Goal: Task Accomplishment & Management: Manage account settings

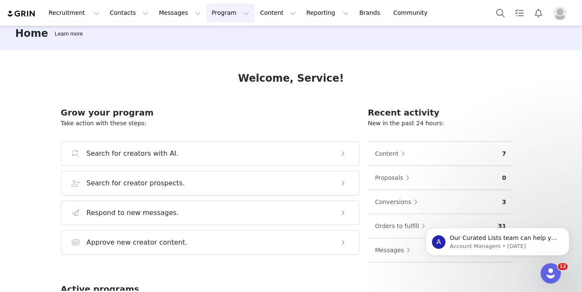
click at [227, 13] on button "Program Program" at bounding box center [230, 12] width 48 height 19
click at [220, 37] on p "Activations" at bounding box center [216, 37] width 33 height 9
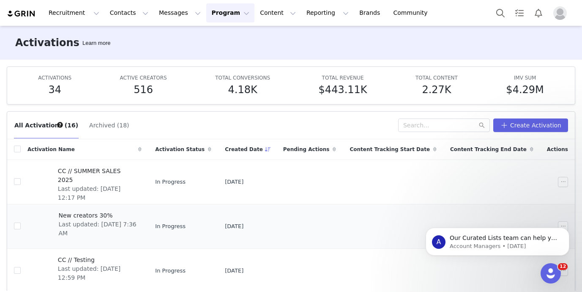
click at [137, 222] on span "Last updated: [DATE] 7:36 AM" at bounding box center [98, 229] width 78 height 18
click at [138, 195] on div "CC // SUMMER SALES 2025 Last updated: [DATE] 12:17 PM" at bounding box center [97, 182] width 89 height 34
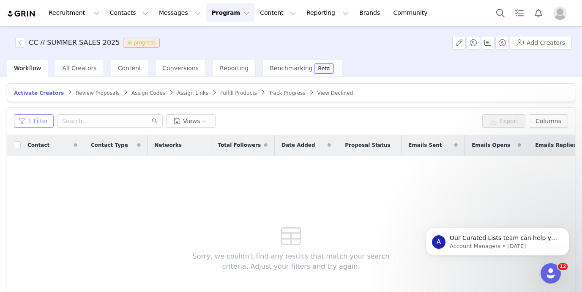
click at [41, 122] on button "1 Filter" at bounding box center [34, 121] width 40 height 14
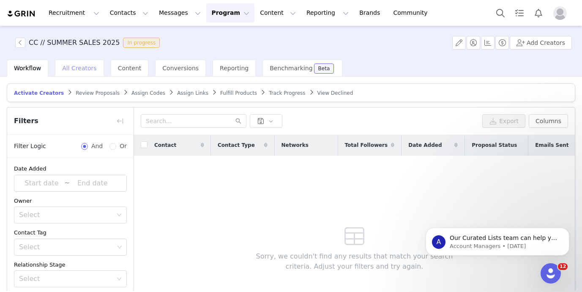
click at [77, 69] on span "All Creators" at bounding box center [79, 68] width 34 height 7
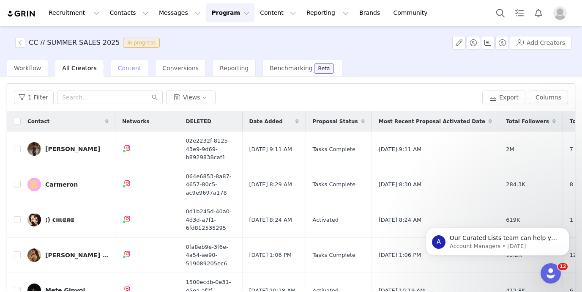
click at [126, 73] on div "Content" at bounding box center [130, 68] width 38 height 17
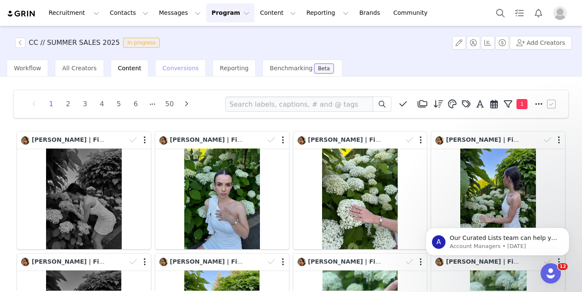
click at [171, 74] on div "Conversions" at bounding box center [180, 68] width 51 height 17
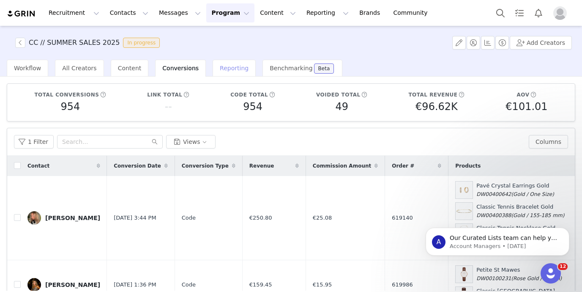
click at [235, 69] on span "Reporting" at bounding box center [234, 68] width 29 height 7
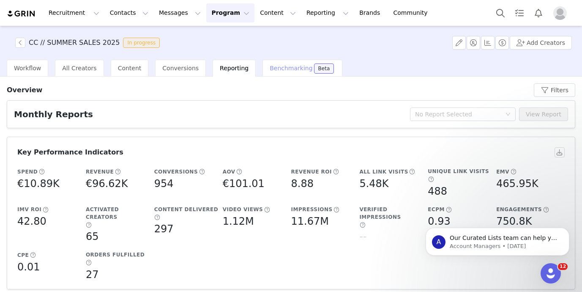
click at [263, 70] on div "Benchmarking Beta" at bounding box center [303, 68] width 80 height 17
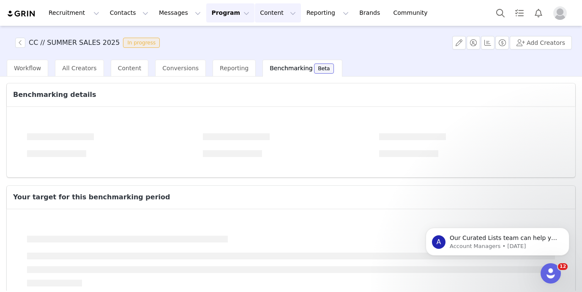
click at [257, 13] on button "Content Content" at bounding box center [278, 12] width 46 height 19
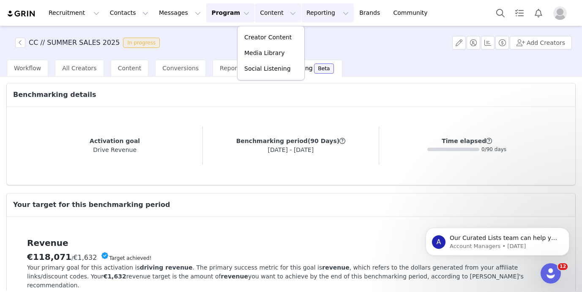
click at [302, 16] on button "Reporting Reporting" at bounding box center [328, 12] width 52 height 19
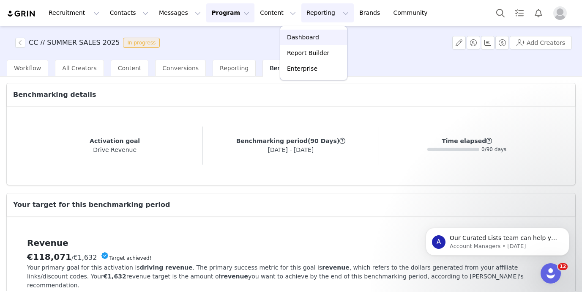
click at [299, 38] on p "Dashboard" at bounding box center [303, 37] width 32 height 9
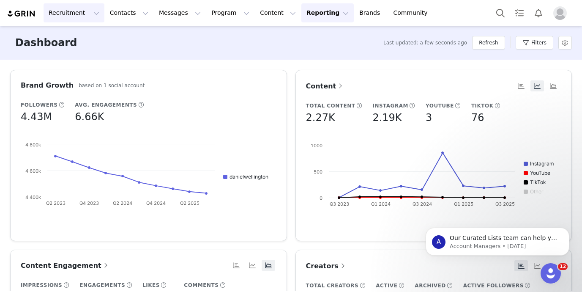
click at [82, 11] on button "Recruitment Recruitment" at bounding box center [74, 12] width 61 height 19
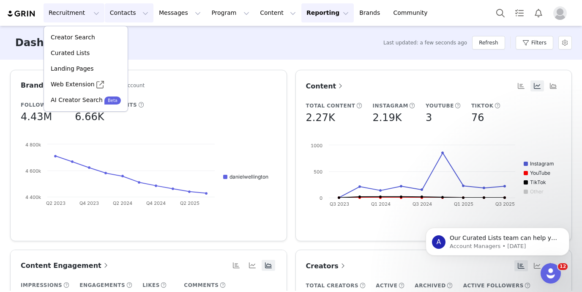
click at [126, 17] on button "Contacts Contacts" at bounding box center [129, 12] width 49 height 19
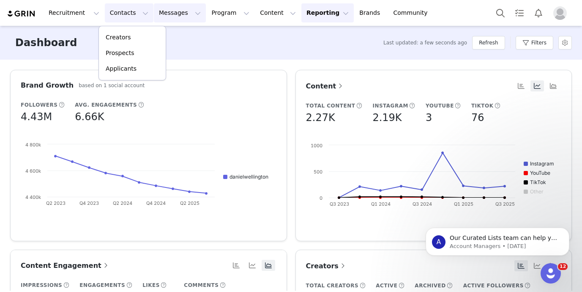
click at [181, 16] on button "Messages Messages" at bounding box center [180, 12] width 52 height 19
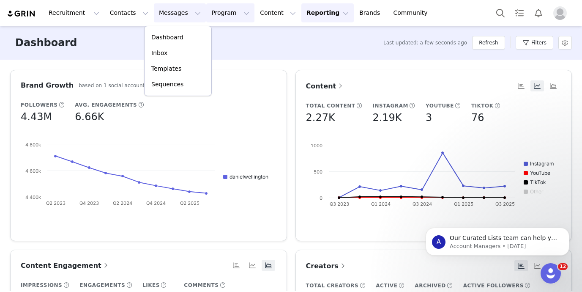
click at [229, 18] on button "Program Program" at bounding box center [230, 12] width 48 height 19
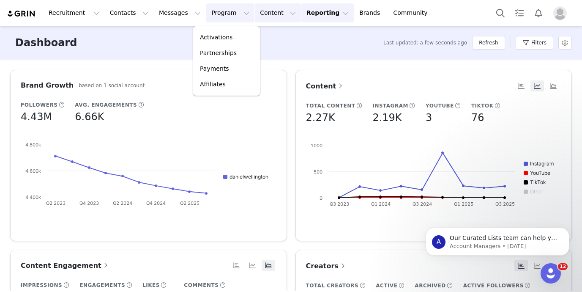
click at [268, 16] on button "Content Content" at bounding box center [278, 12] width 46 height 19
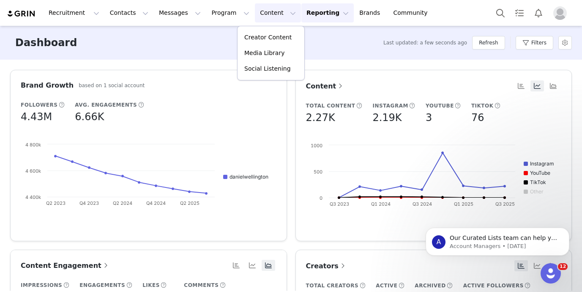
click at [321, 16] on button "Reporting Reporting" at bounding box center [328, 12] width 52 height 19
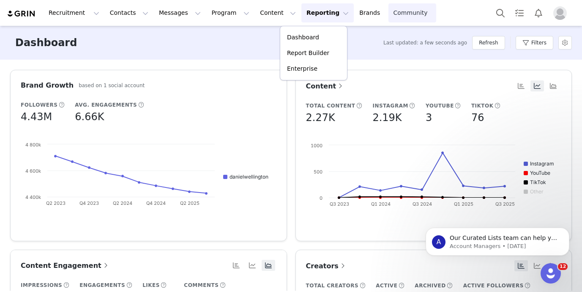
click at [389, 20] on link "Community Community" at bounding box center [413, 12] width 48 height 19
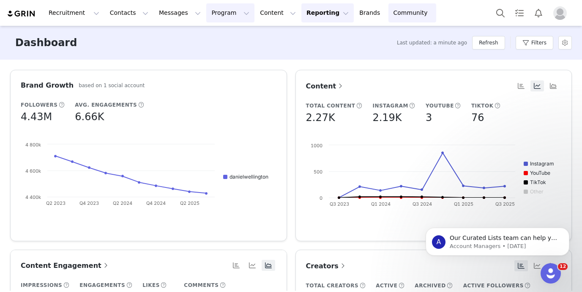
click at [228, 15] on button "Program Program" at bounding box center [230, 12] width 48 height 19
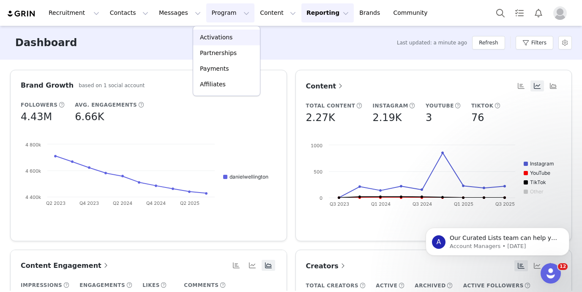
click at [220, 38] on p "Activations" at bounding box center [216, 37] width 33 height 9
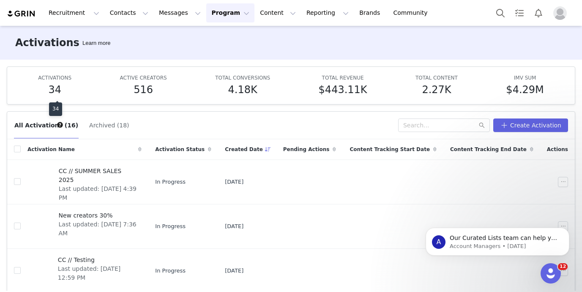
click at [54, 91] on h5 "34" at bounding box center [54, 89] width 13 height 15
click at [123, 170] on span "CC // SUMMER SALES 2025" at bounding box center [98, 176] width 78 height 18
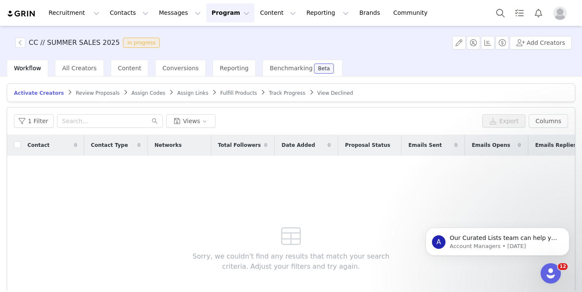
click at [143, 93] on span "Assign Codes" at bounding box center [149, 93] width 34 height 6
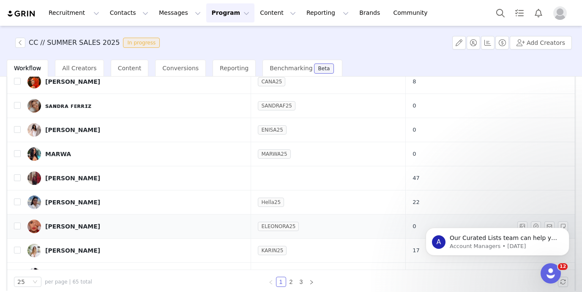
scroll to position [27, 0]
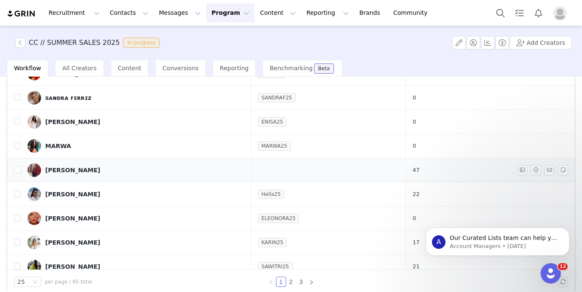
click at [60, 169] on div "[PERSON_NAME]" at bounding box center [72, 170] width 55 height 7
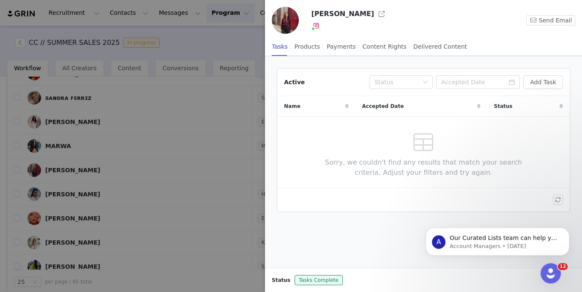
click at [27, 28] on div at bounding box center [291, 146] width 582 height 292
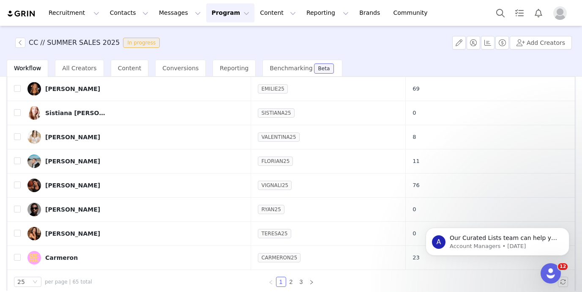
scroll to position [77, 0]
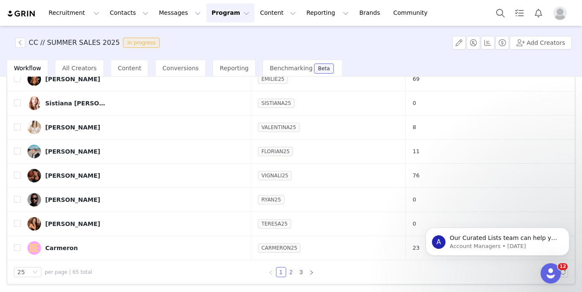
click at [291, 271] on link "2" at bounding box center [291, 271] width 9 height 9
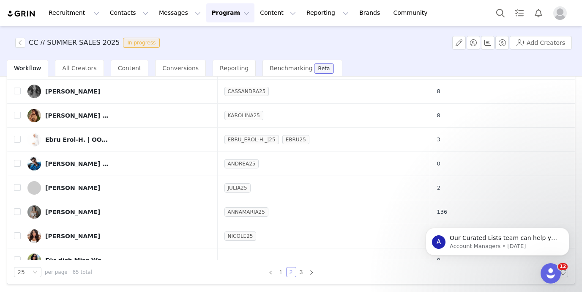
scroll to position [421, 0]
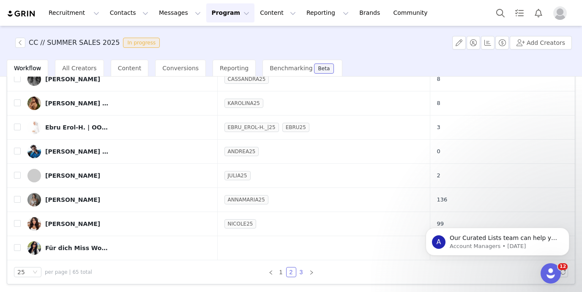
click at [299, 273] on link "3" at bounding box center [301, 271] width 9 height 9
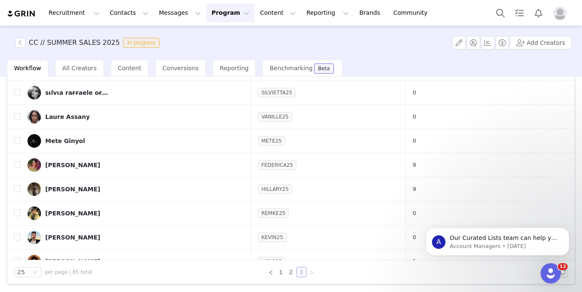
scroll to position [180, 0]
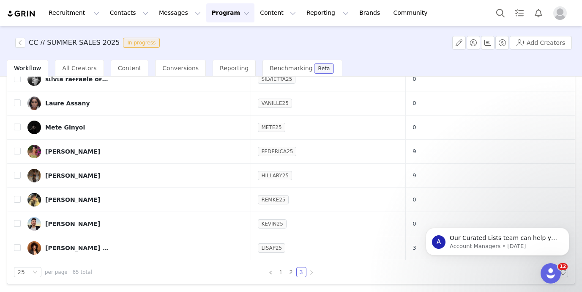
click at [206, 14] on button "Program Program" at bounding box center [230, 12] width 48 height 19
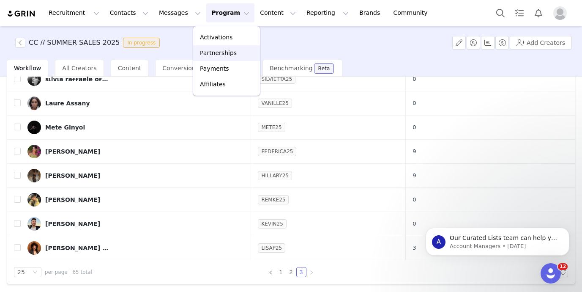
click at [211, 53] on p "Partnerships" at bounding box center [218, 53] width 37 height 9
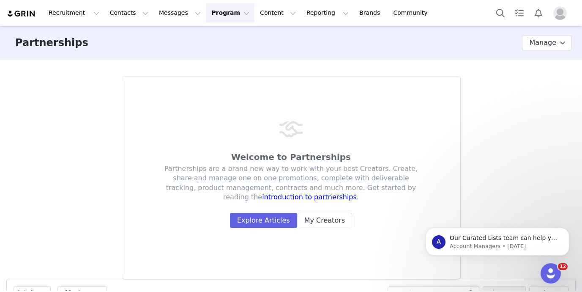
click at [220, 18] on button "Program Program" at bounding box center [230, 12] width 48 height 19
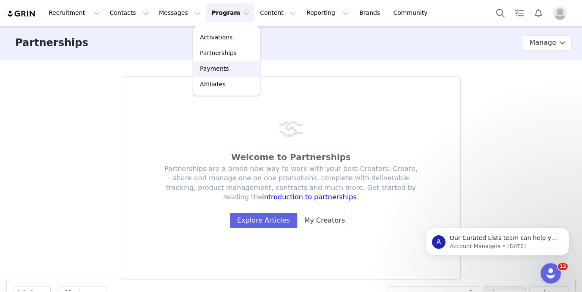
click at [214, 67] on p "Payments" at bounding box center [214, 68] width 29 height 9
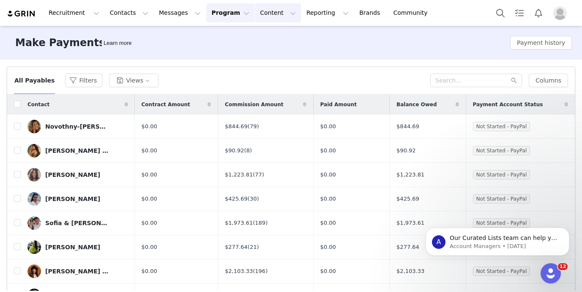
click at [258, 19] on button "Content Content" at bounding box center [278, 12] width 46 height 19
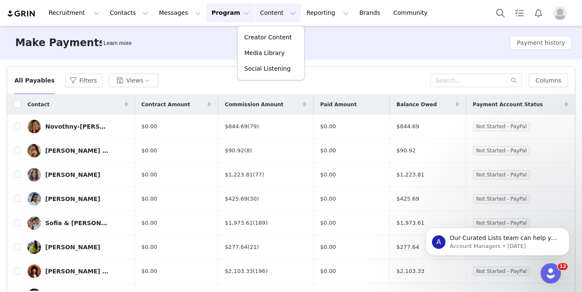
click at [218, 11] on button "Program Program" at bounding box center [230, 12] width 48 height 19
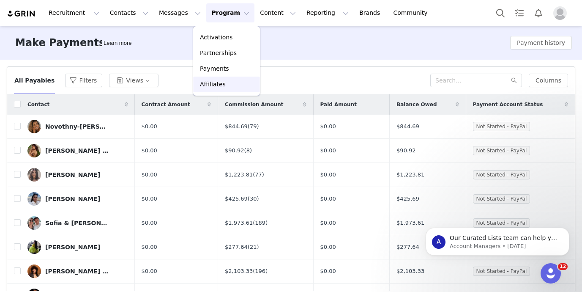
click at [225, 81] on div "Affiliates" at bounding box center [226, 84] width 57 height 9
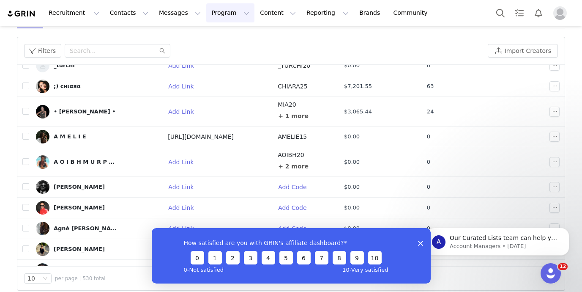
scroll to position [41, 0]
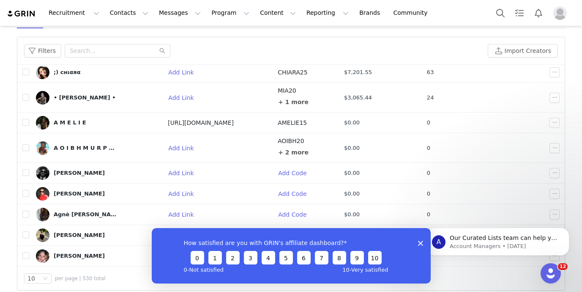
drag, startPoint x: 419, startPoint y: 243, endPoint x: 166, endPoint y: 261, distance: 253.6
click at [419, 243] on icon "Close survey" at bounding box center [420, 242] width 5 height 5
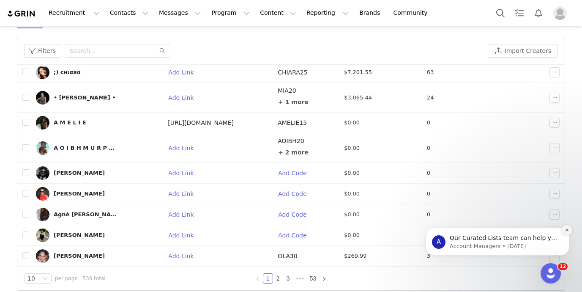
click at [568, 229] on icon "Dismiss notification" at bounding box center [566, 229] width 3 height 3
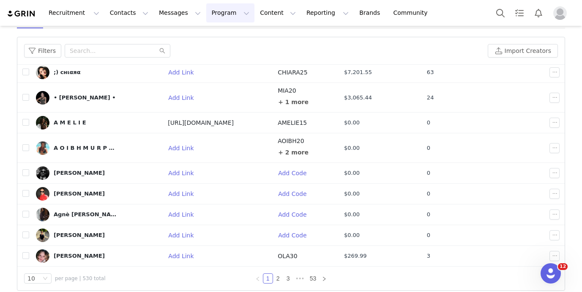
click at [228, 16] on button "Program Program" at bounding box center [230, 12] width 48 height 19
click at [229, 38] on p "Activations" at bounding box center [216, 37] width 33 height 9
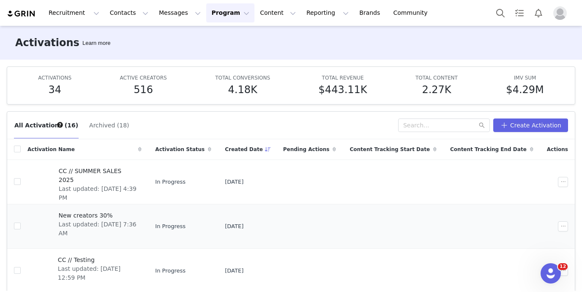
click at [109, 214] on span "New creators 30%" at bounding box center [98, 215] width 78 height 9
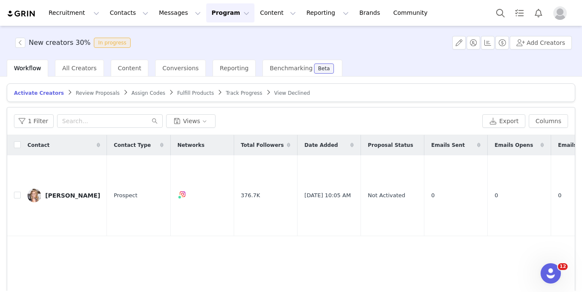
click at [147, 94] on span "Assign Codes" at bounding box center [149, 93] width 34 height 6
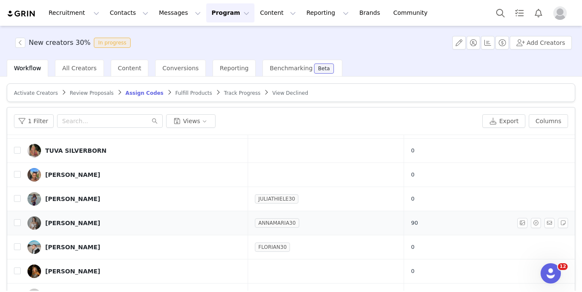
scroll to position [65, 0]
click at [186, 219] on link "[PERSON_NAME]" at bounding box center [134, 223] width 214 height 14
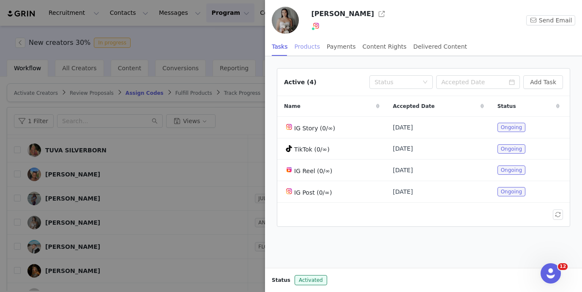
click at [306, 49] on div "Products" at bounding box center [307, 46] width 25 height 19
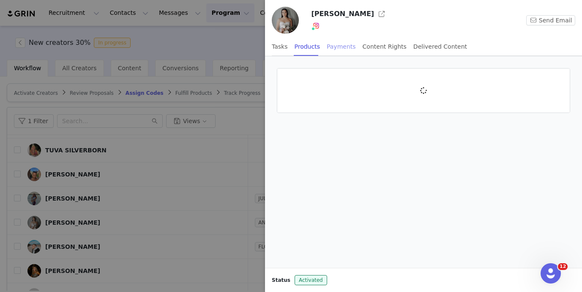
click at [337, 47] on div "Payments" at bounding box center [341, 46] width 29 height 19
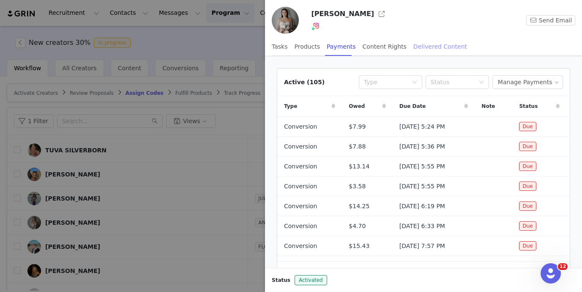
click at [432, 44] on div "Delivered Content" at bounding box center [441, 46] width 54 height 19
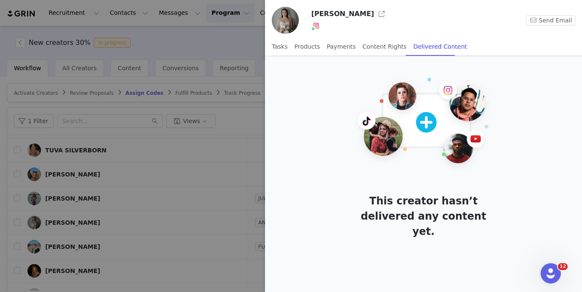
click at [198, 47] on div at bounding box center [291, 146] width 582 height 292
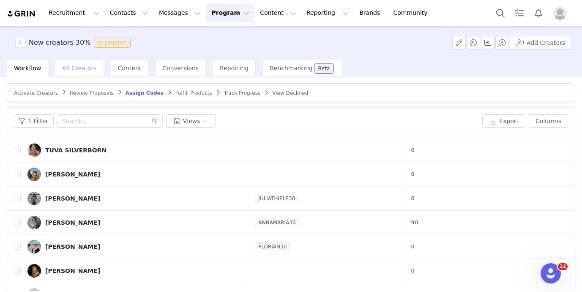
click at [70, 69] on span "All Creators" at bounding box center [79, 68] width 34 height 7
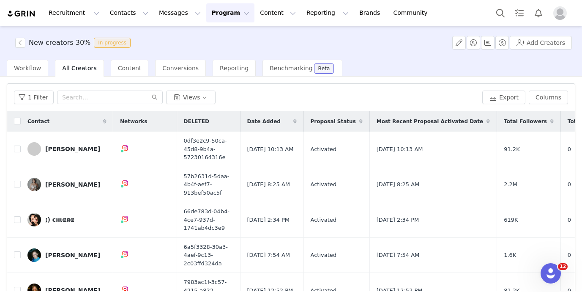
click at [217, 13] on button "Program Program" at bounding box center [230, 12] width 48 height 19
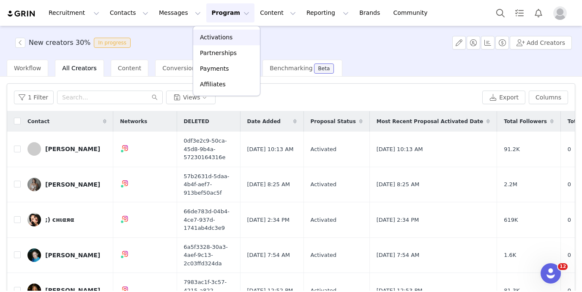
click at [212, 35] on p "Activations" at bounding box center [216, 37] width 33 height 9
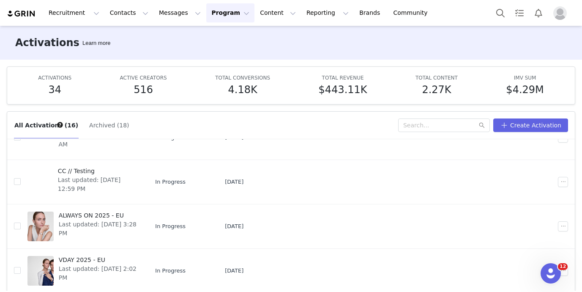
scroll to position [91, 0]
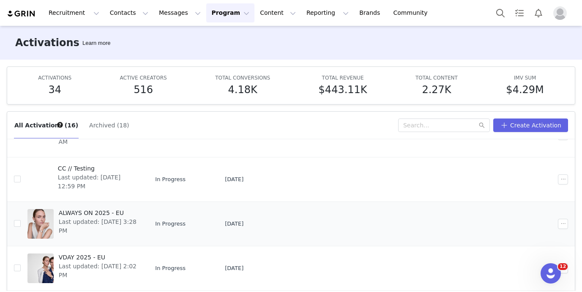
click at [142, 231] on div "ALWAYS ON 2025 - EU Last updated: [DATE] 3:28 PM" at bounding box center [98, 224] width 88 height 34
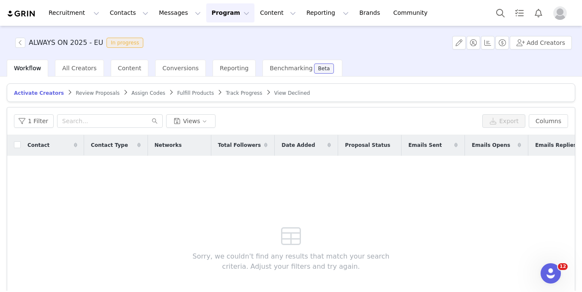
click at [226, 90] on link "Track Progress" at bounding box center [244, 93] width 36 height 6
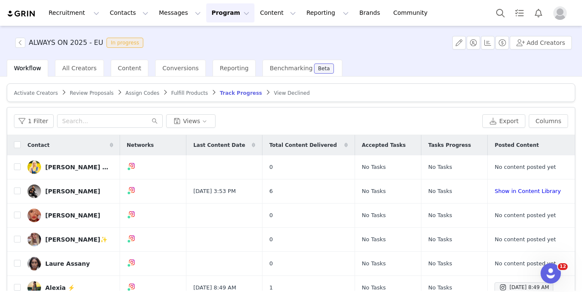
click at [189, 93] on span "Fulfill Products" at bounding box center [189, 93] width 37 height 6
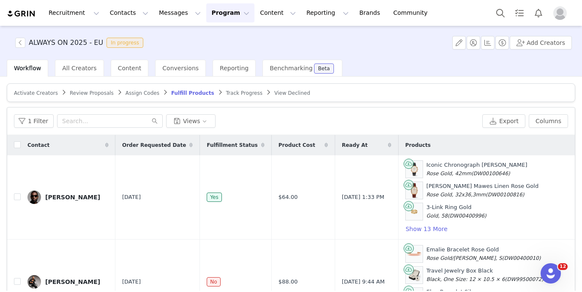
click at [137, 94] on span "Assign Codes" at bounding box center [143, 93] width 34 height 6
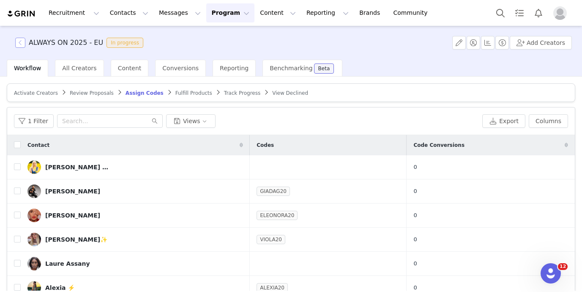
click at [21, 39] on button "button" at bounding box center [20, 43] width 10 height 10
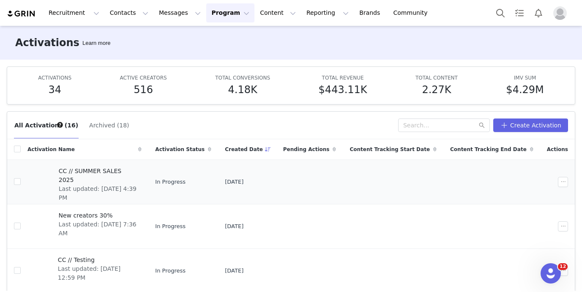
click at [131, 188] on div "CC // SUMMER SALES 2025 Last updated: [DATE] 4:39 PM" at bounding box center [98, 182] width 88 height 34
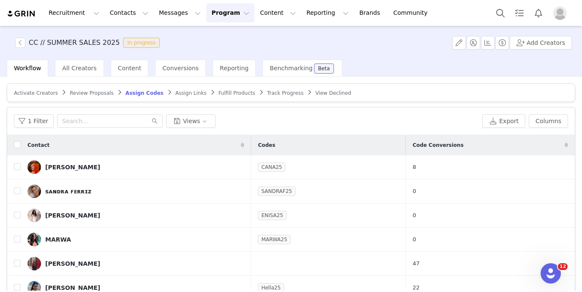
click at [178, 90] on span "Assign Links" at bounding box center [191, 93] width 31 height 6
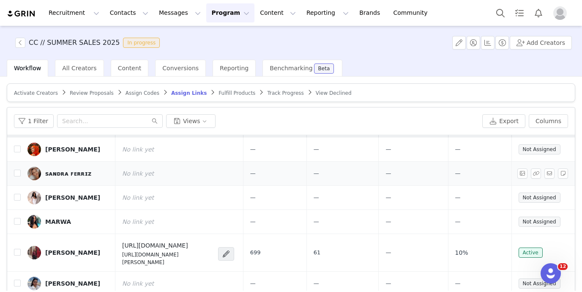
scroll to position [3, 0]
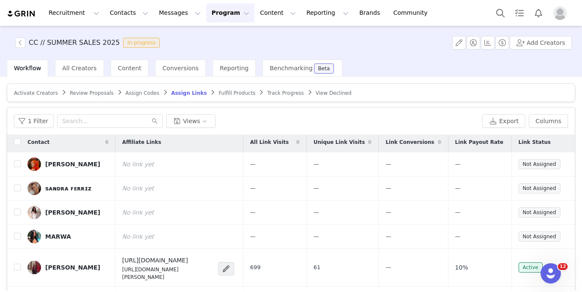
click at [219, 96] on span "Fulfill Products" at bounding box center [237, 93] width 37 height 6
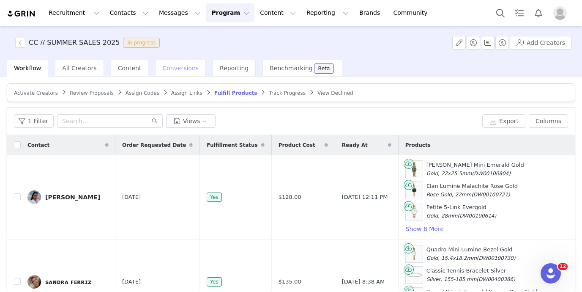
click at [180, 69] on span "Conversions" at bounding box center [180, 68] width 36 height 7
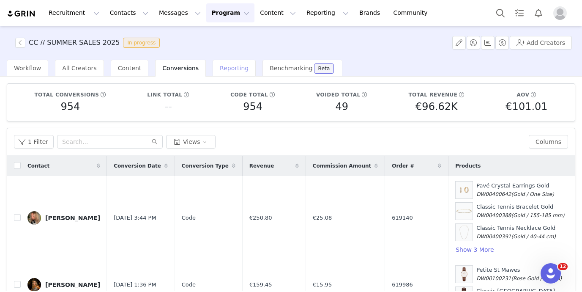
click at [228, 72] on div "Reporting" at bounding box center [234, 68] width 43 height 17
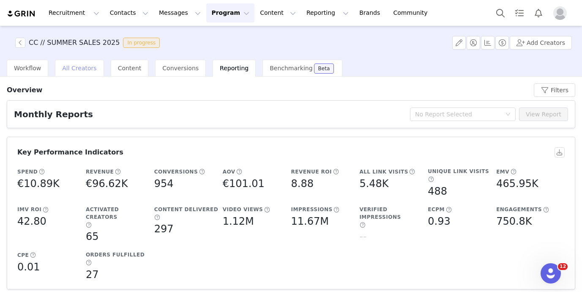
click at [88, 69] on span "All Creators" at bounding box center [79, 68] width 34 height 7
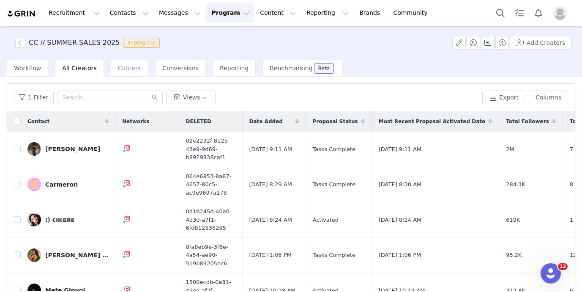
click at [127, 70] on span "Content" at bounding box center [130, 68] width 24 height 7
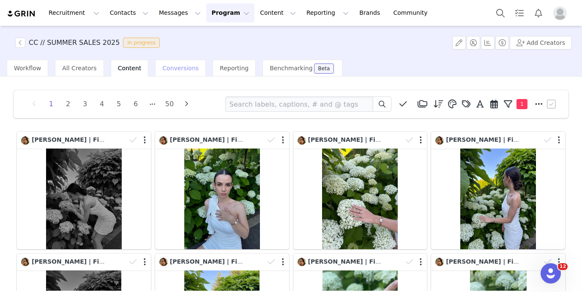
click at [172, 66] on span "Conversions" at bounding box center [180, 68] width 36 height 7
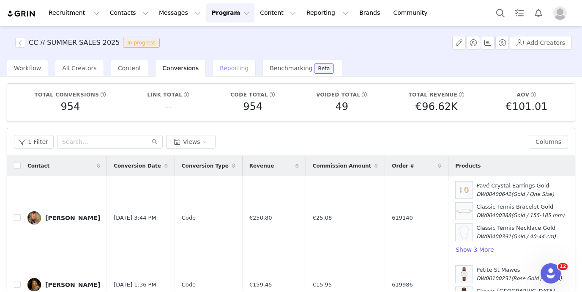
click at [213, 70] on div "Reporting" at bounding box center [234, 68] width 43 height 17
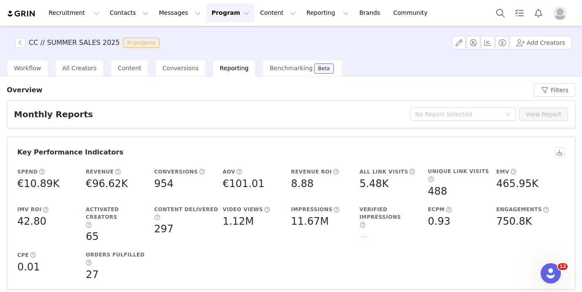
click at [277, 104] on article "Monthly Reports No Report Selected View Report" at bounding box center [291, 114] width 569 height 28
click at [88, 15] on button "Recruitment Recruitment" at bounding box center [74, 12] width 61 height 19
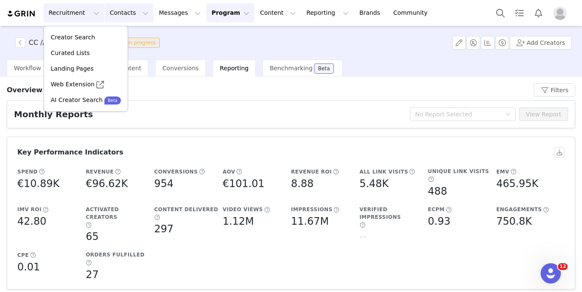
click at [131, 15] on button "Contacts Contacts" at bounding box center [129, 12] width 49 height 19
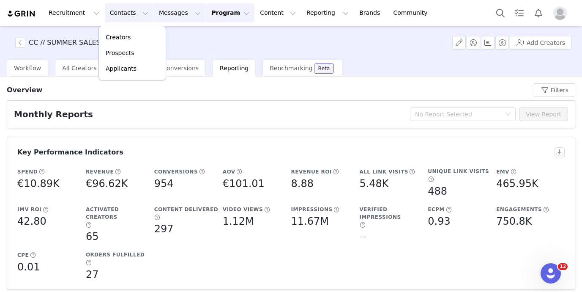
click at [167, 16] on button "Messages Messages" at bounding box center [180, 12] width 52 height 19
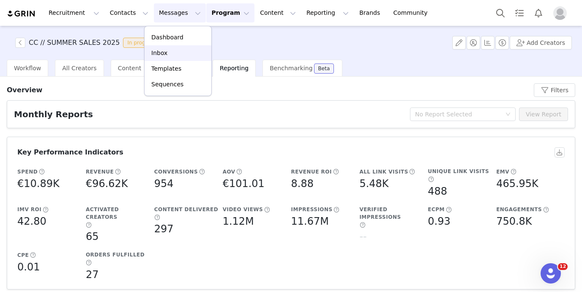
click at [164, 49] on p "Inbox" at bounding box center [159, 53] width 16 height 9
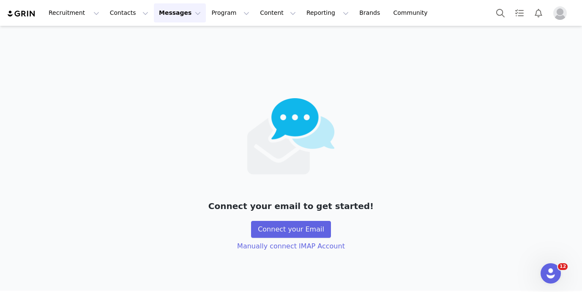
click at [177, 12] on button "Messages Messages" at bounding box center [180, 12] width 52 height 19
click at [173, 35] on p "Dashboard" at bounding box center [167, 37] width 32 height 9
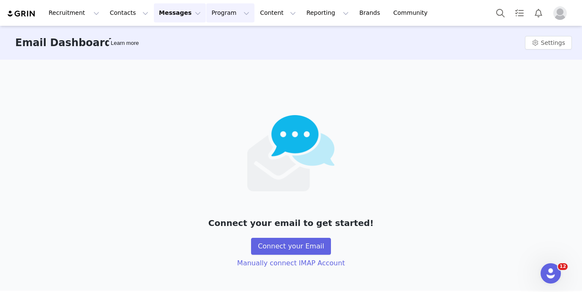
click at [231, 14] on button "Program Program" at bounding box center [230, 12] width 48 height 19
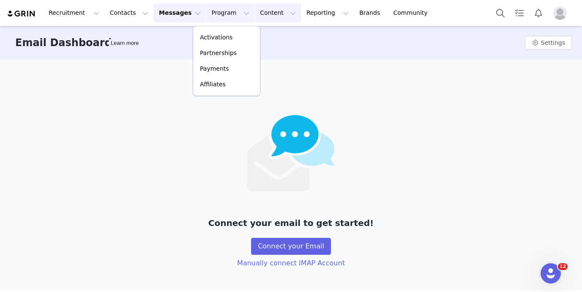
click at [255, 19] on button "Content Content" at bounding box center [278, 12] width 46 height 19
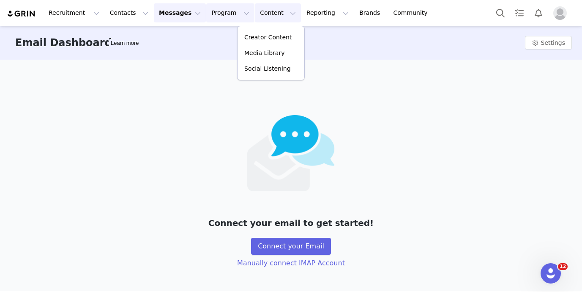
click at [225, 16] on button "Program Program" at bounding box center [230, 12] width 48 height 19
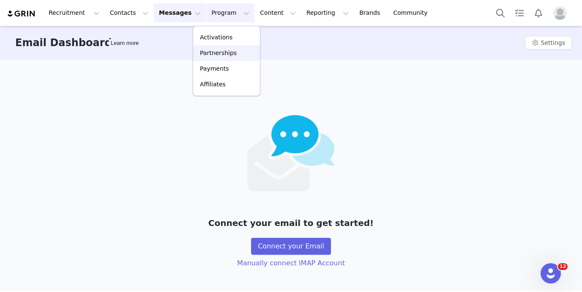
click at [227, 53] on p "Partnerships" at bounding box center [218, 53] width 37 height 9
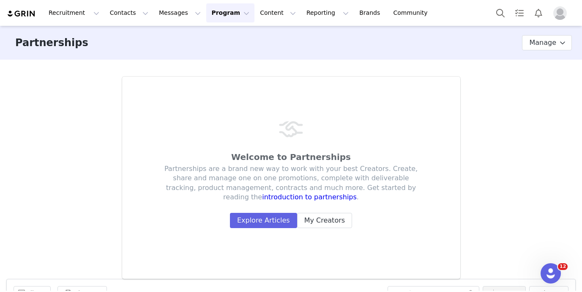
click at [229, 14] on button "Program Program" at bounding box center [230, 12] width 48 height 19
click at [230, 39] on div "Activations" at bounding box center [226, 37] width 57 height 9
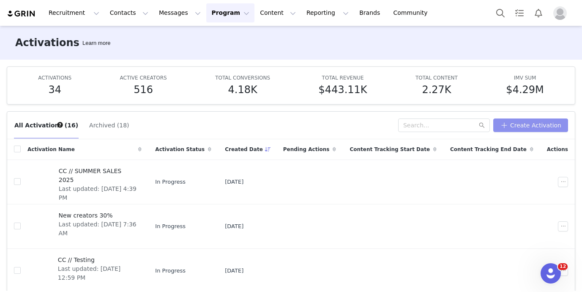
click at [519, 129] on button "Create Activation" at bounding box center [531, 125] width 75 height 14
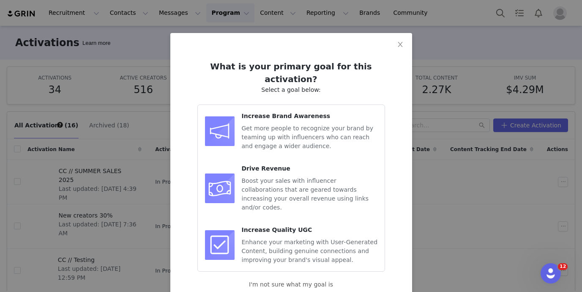
scroll to position [22, 0]
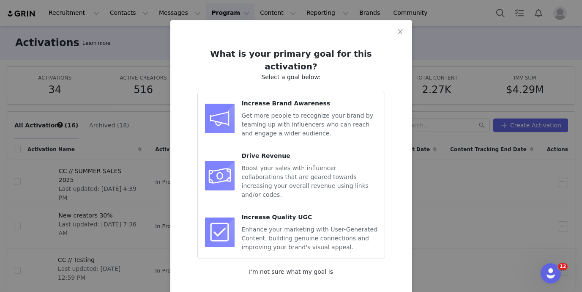
click at [302, 268] on link "I'm not sure what my goal is" at bounding box center [291, 271] width 84 height 7
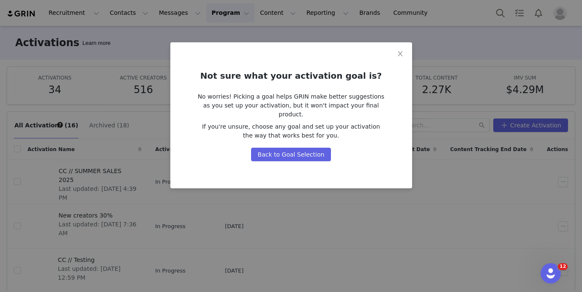
scroll to position [0, 0]
click at [399, 53] on icon "icon: close" at bounding box center [400, 53] width 5 height 5
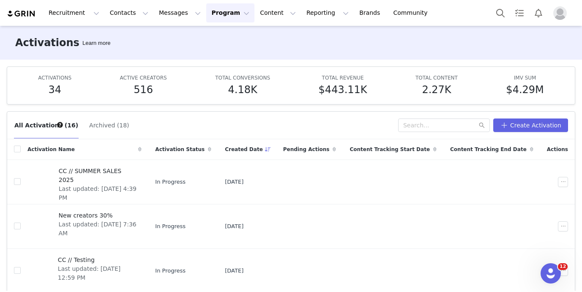
click at [366, 125] on div "All Activations (16) Archived (18)" at bounding box center [206, 125] width 384 height 14
click at [110, 122] on button "Archived (18)" at bounding box center [109, 125] width 41 height 14
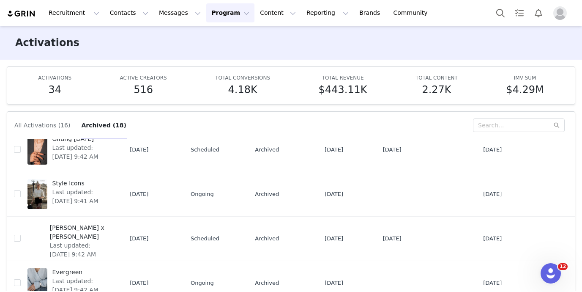
scroll to position [166, 0]
click at [52, 123] on button "All Activations (16)" at bounding box center [42, 125] width 57 height 14
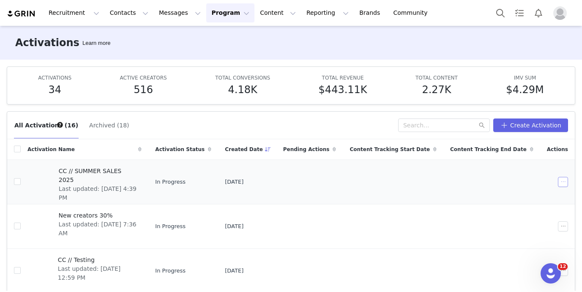
click at [565, 183] on button "button" at bounding box center [563, 182] width 10 height 10
click at [517, 197] on div "Edit" at bounding box center [530, 196] width 73 height 9
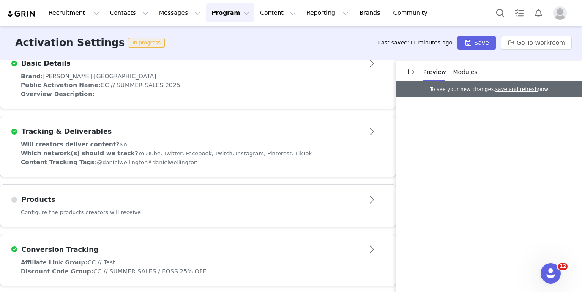
scroll to position [220, 0]
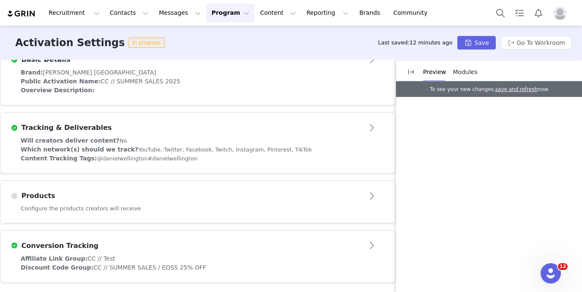
click at [370, 246] on button "Open module" at bounding box center [373, 246] width 26 height 14
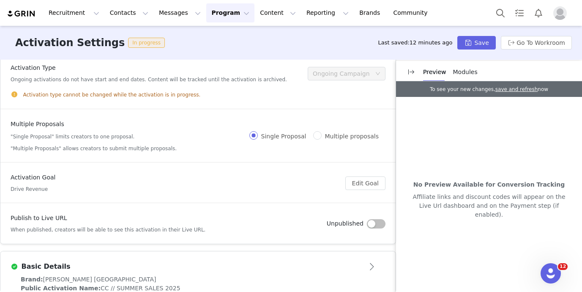
scroll to position [0, 0]
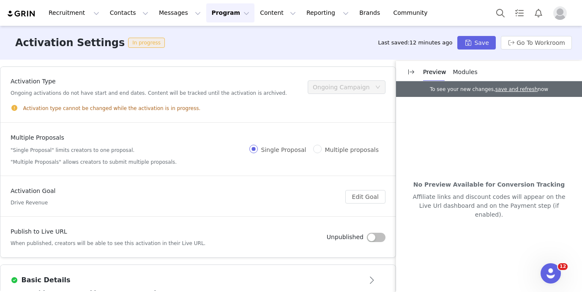
click at [463, 74] on span "Modules" at bounding box center [465, 72] width 25 height 7
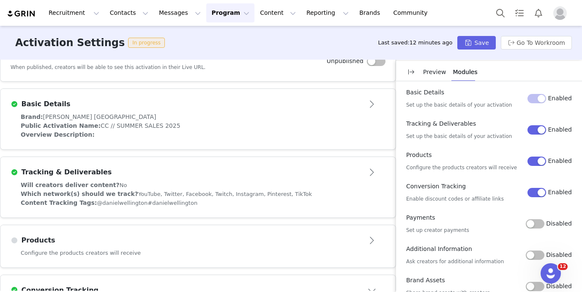
scroll to position [181, 0]
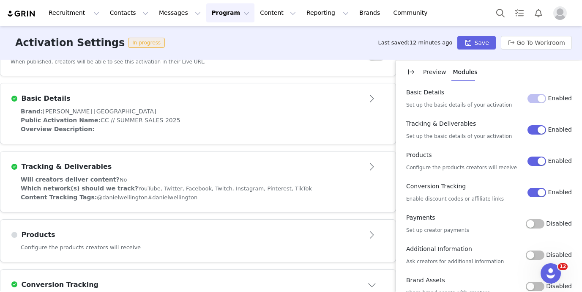
click at [367, 165] on button "Open module" at bounding box center [373, 167] width 26 height 14
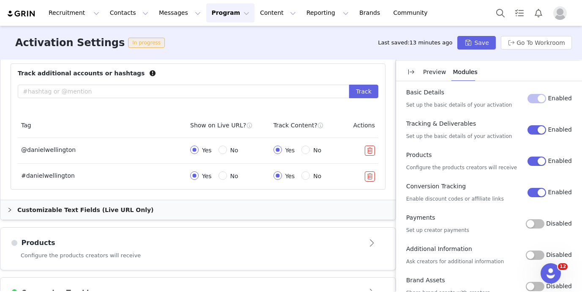
scroll to position [427, 0]
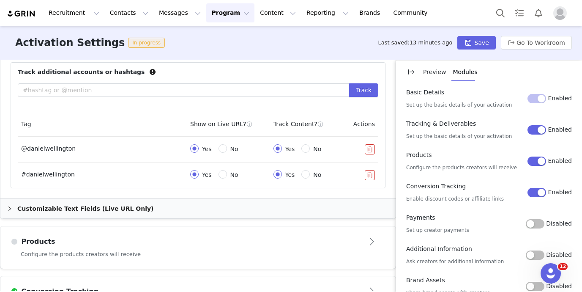
click at [271, 212] on div "Customizable Text Fields (Live URL Only)" at bounding box center [197, 208] width 395 height 19
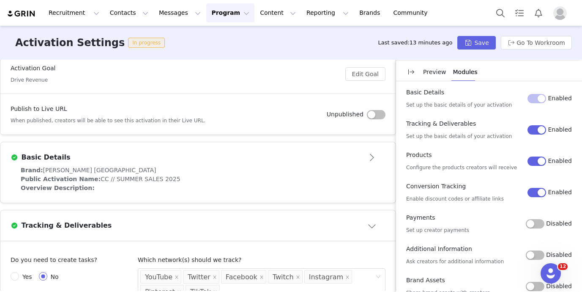
scroll to position [127, 0]
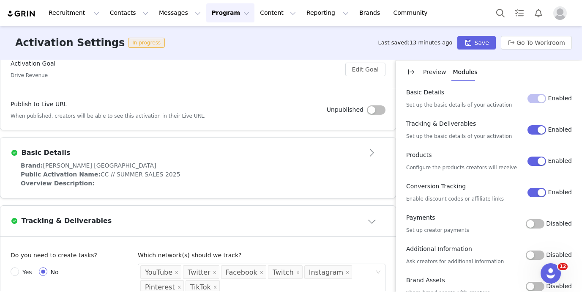
click at [376, 221] on button "Close module" at bounding box center [373, 221] width 26 height 14
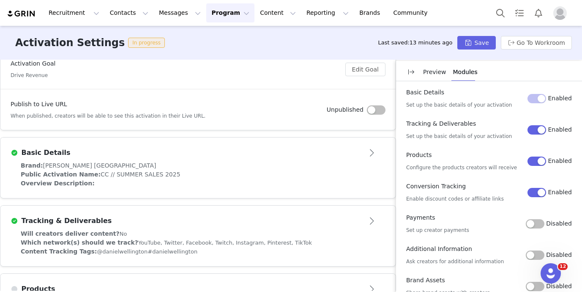
click at [372, 155] on button "Open module" at bounding box center [373, 153] width 26 height 14
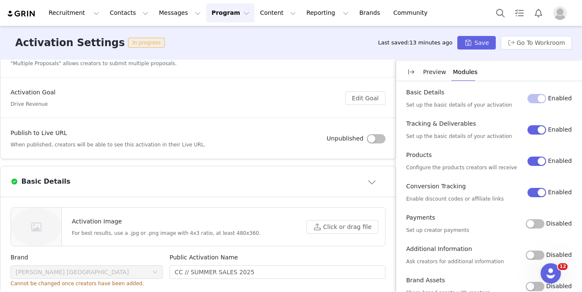
scroll to position [74, 0]
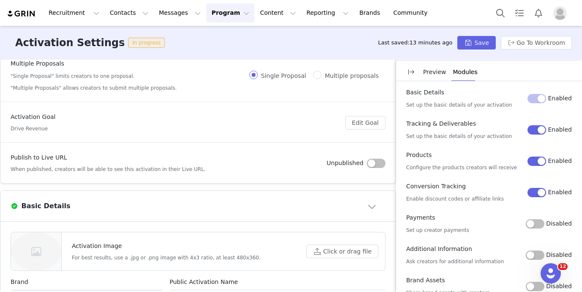
click at [370, 202] on button "Close module" at bounding box center [373, 206] width 26 height 14
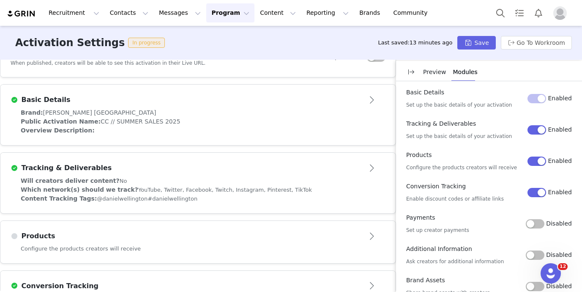
scroll to position [181, 0]
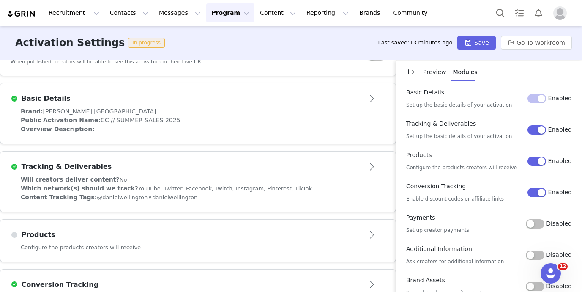
click at [306, 234] on div "Products" at bounding box center [184, 235] width 347 height 10
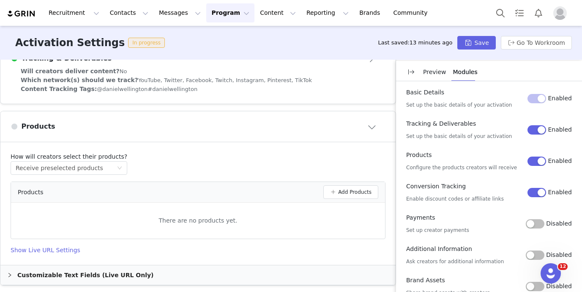
scroll to position [282, 0]
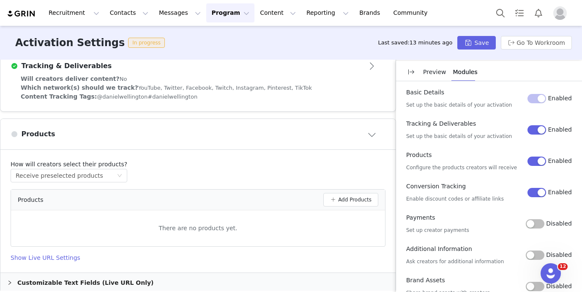
click at [373, 134] on button "Close module" at bounding box center [373, 134] width 26 height 14
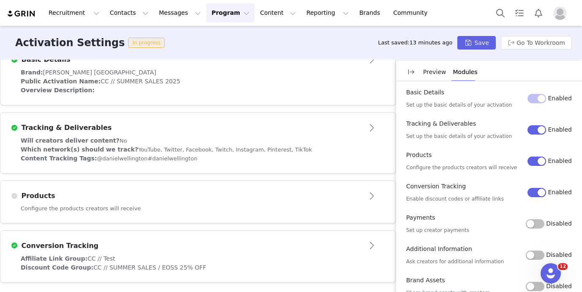
scroll to position [220, 0]
click at [368, 249] on button "Open module" at bounding box center [373, 246] width 26 height 14
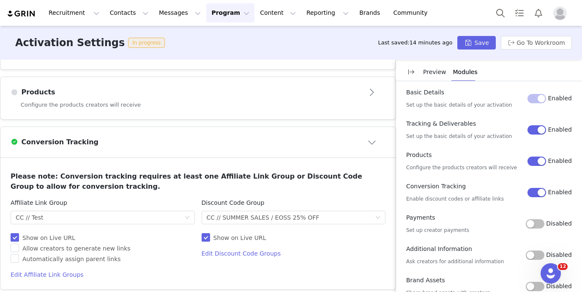
scroll to position [332, 0]
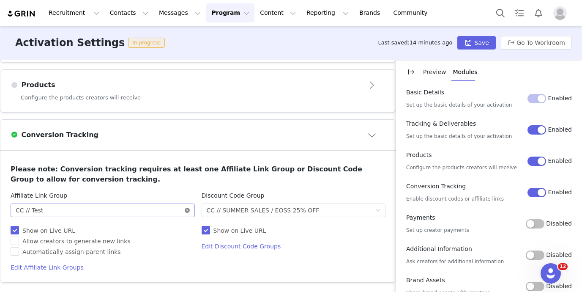
click at [188, 210] on icon "icon: close-circle" at bounding box center [187, 210] width 5 height 5
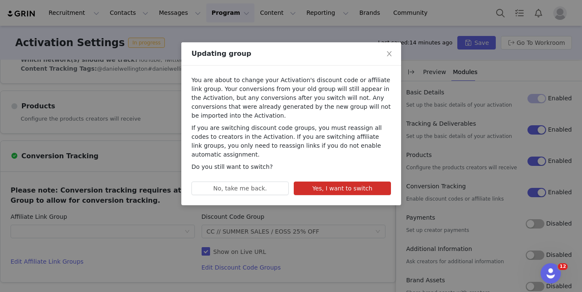
scroll to position [310, 0]
click at [388, 54] on icon "icon: close" at bounding box center [389, 53] width 7 height 7
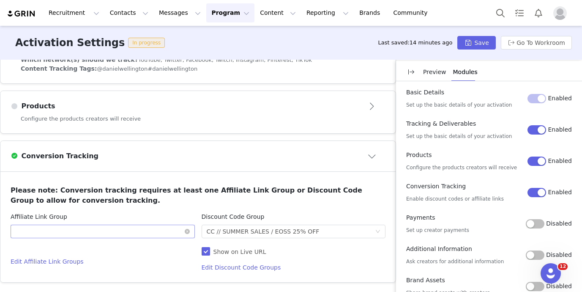
click at [161, 231] on div "Optional" at bounding box center [100, 231] width 169 height 13
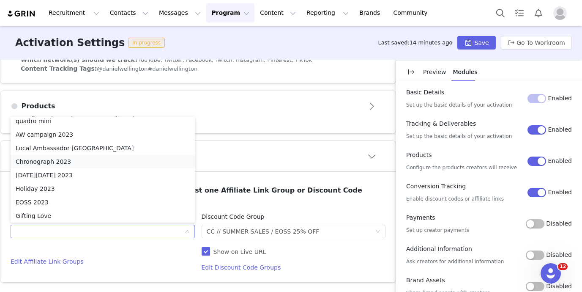
scroll to position [0, 0]
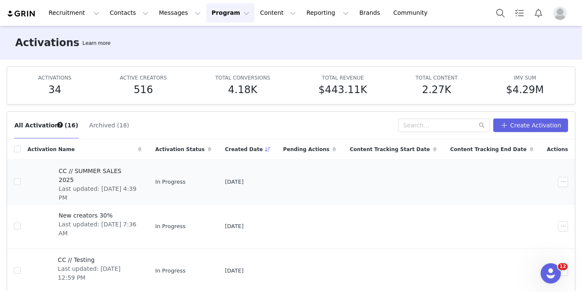
click at [101, 170] on span "CC // SUMMER SALES 2025" at bounding box center [98, 176] width 78 height 18
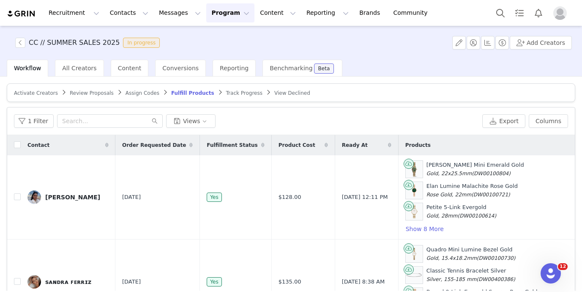
click at [224, 18] on button "Program Program" at bounding box center [230, 12] width 48 height 19
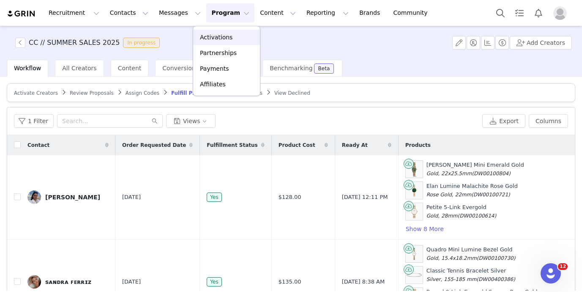
click at [220, 38] on p "Activations" at bounding box center [216, 37] width 33 height 9
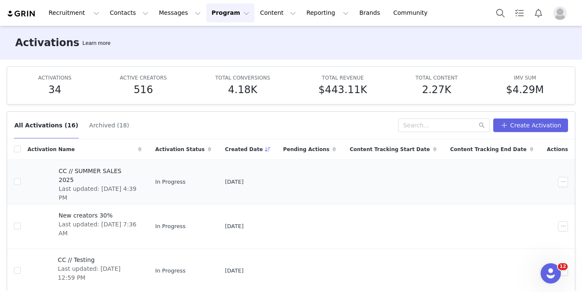
click at [119, 171] on span "CC // SUMMER SALES 2025" at bounding box center [98, 176] width 78 height 18
click at [564, 184] on button "button" at bounding box center [563, 182] width 10 height 10
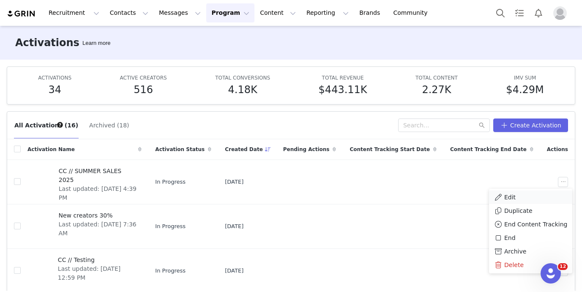
click at [519, 197] on div "Edit" at bounding box center [530, 196] width 73 height 9
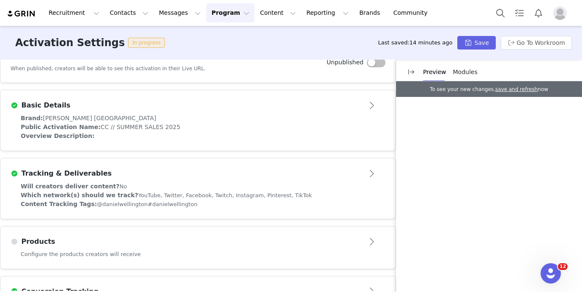
scroll to position [220, 0]
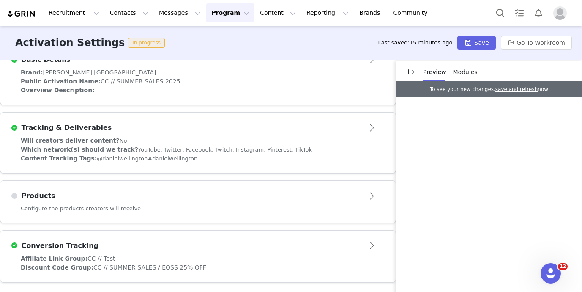
click at [258, 252] on div "Conversion Tracking" at bounding box center [198, 246] width 375 height 14
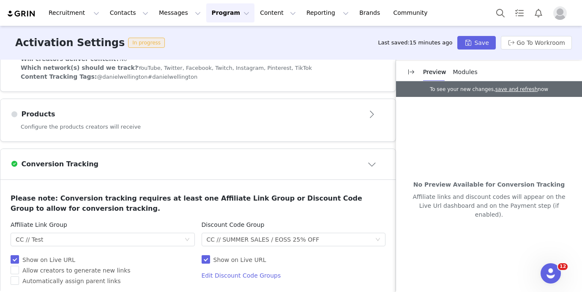
scroll to position [332, 0]
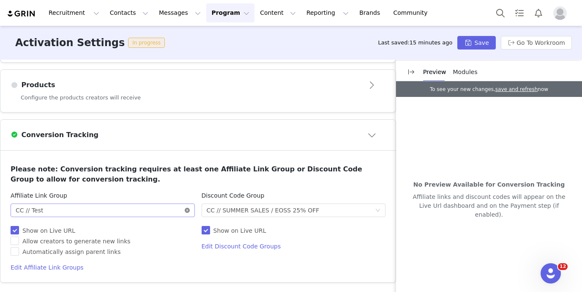
click at [189, 211] on icon "icon: close-circle" at bounding box center [187, 210] width 5 height 5
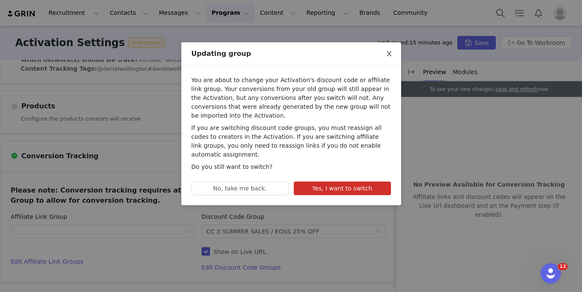
click at [389, 56] on icon "icon: close" at bounding box center [389, 53] width 7 height 7
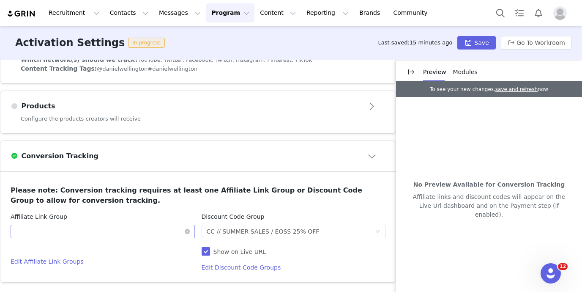
click at [165, 233] on div "Optional" at bounding box center [100, 231] width 169 height 13
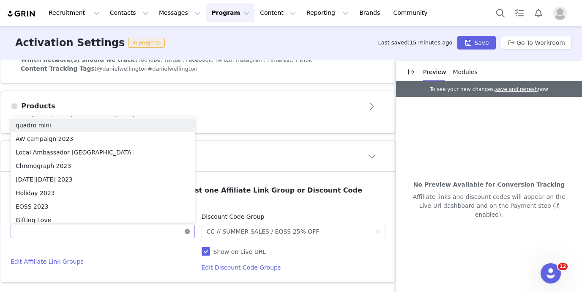
click at [187, 231] on icon "icon: close-circle" at bounding box center [187, 231] width 5 height 5
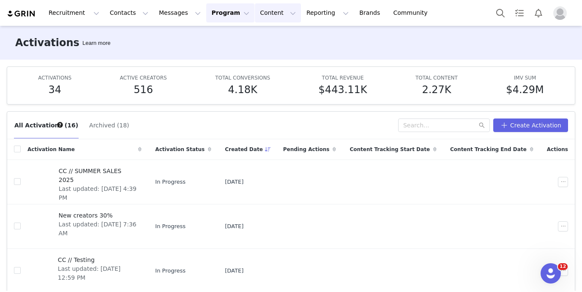
click at [268, 13] on button "Content Content" at bounding box center [278, 12] width 46 height 19
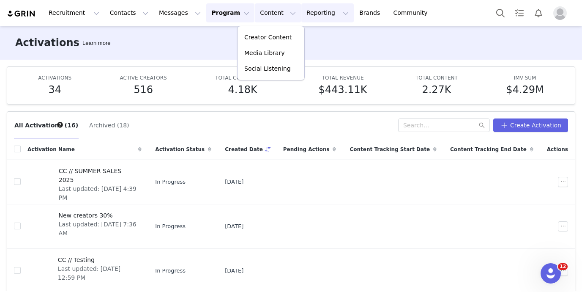
click at [317, 16] on button "Reporting Reporting" at bounding box center [328, 12] width 52 height 19
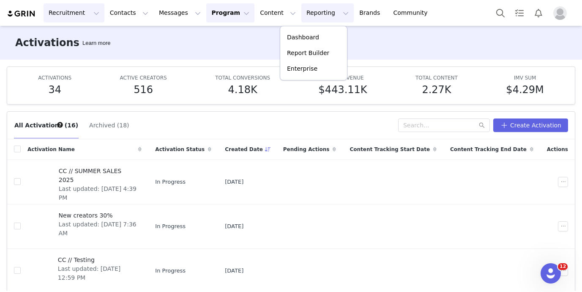
click at [63, 18] on button "Recruitment Recruitment" at bounding box center [74, 12] width 61 height 19
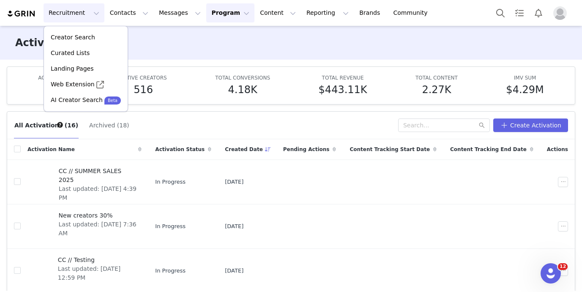
click at [2, 60] on div "Activations Learn more ACTIVATIONS 34 ACTIVE CREATORS 516 TOTAL CONVERSIONS 4.1…" at bounding box center [291, 158] width 582 height 265
